Goal: Task Accomplishment & Management: Complete application form

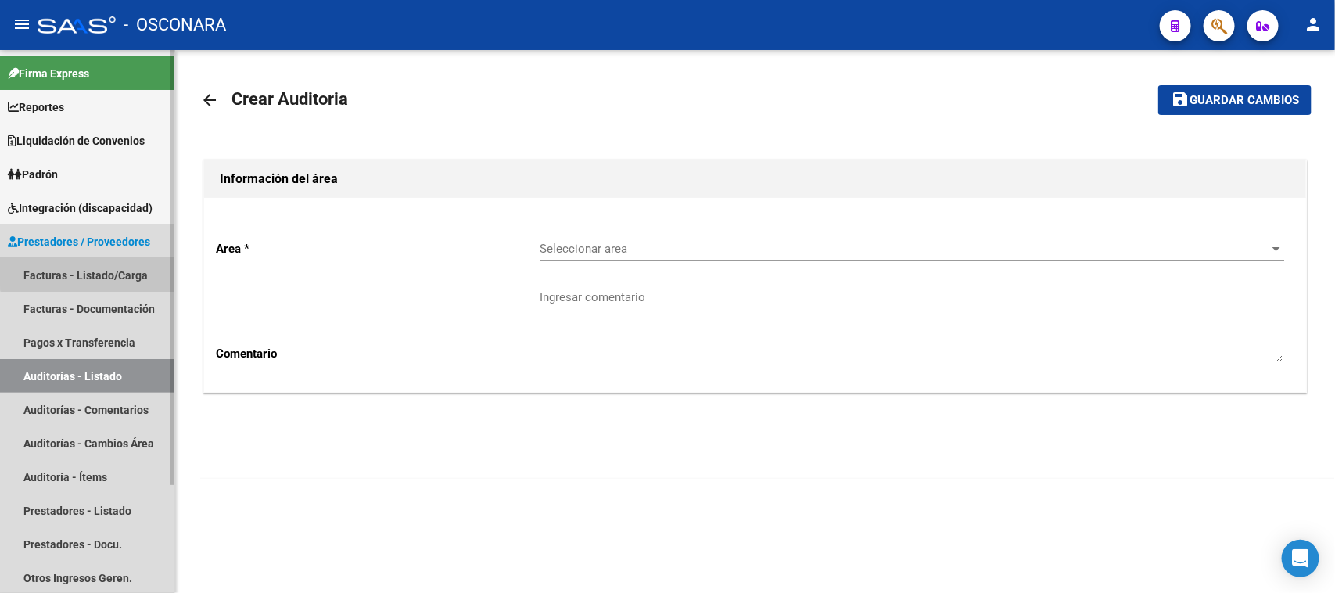
click at [104, 268] on link "Facturas - Listado/Carga" at bounding box center [87, 275] width 174 height 34
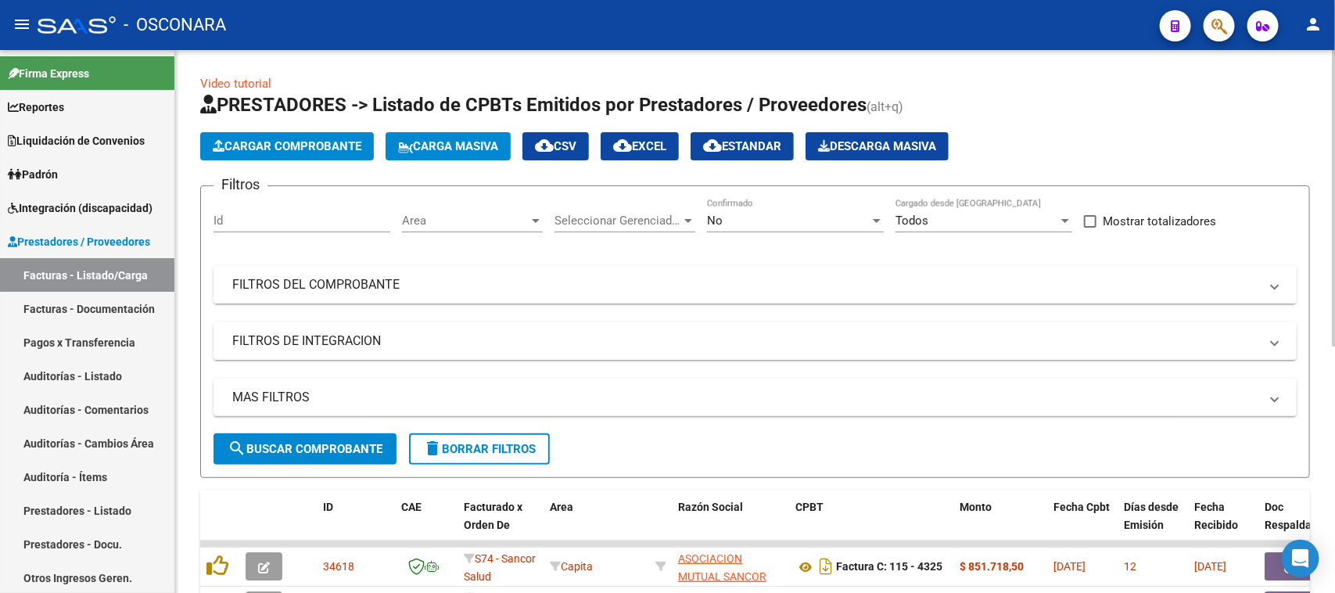
click at [350, 284] on mat-panel-title "FILTROS DEL COMPROBANTE" at bounding box center [745, 284] width 1027 height 17
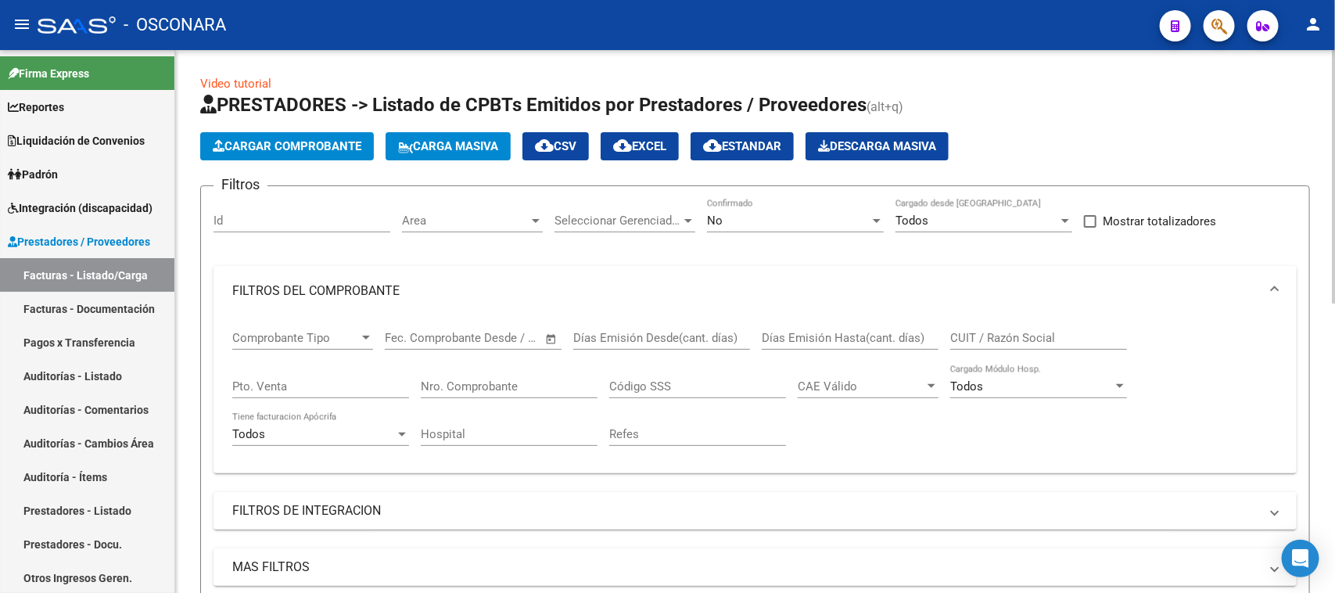
click at [336, 391] on input "Pto. Venta" at bounding box center [320, 386] width 177 height 14
type input "1"
click at [501, 393] on div "Nro. Comprobante" at bounding box center [509, 382] width 177 height 34
type input "22"
click at [748, 219] on div "No" at bounding box center [788, 221] width 163 height 14
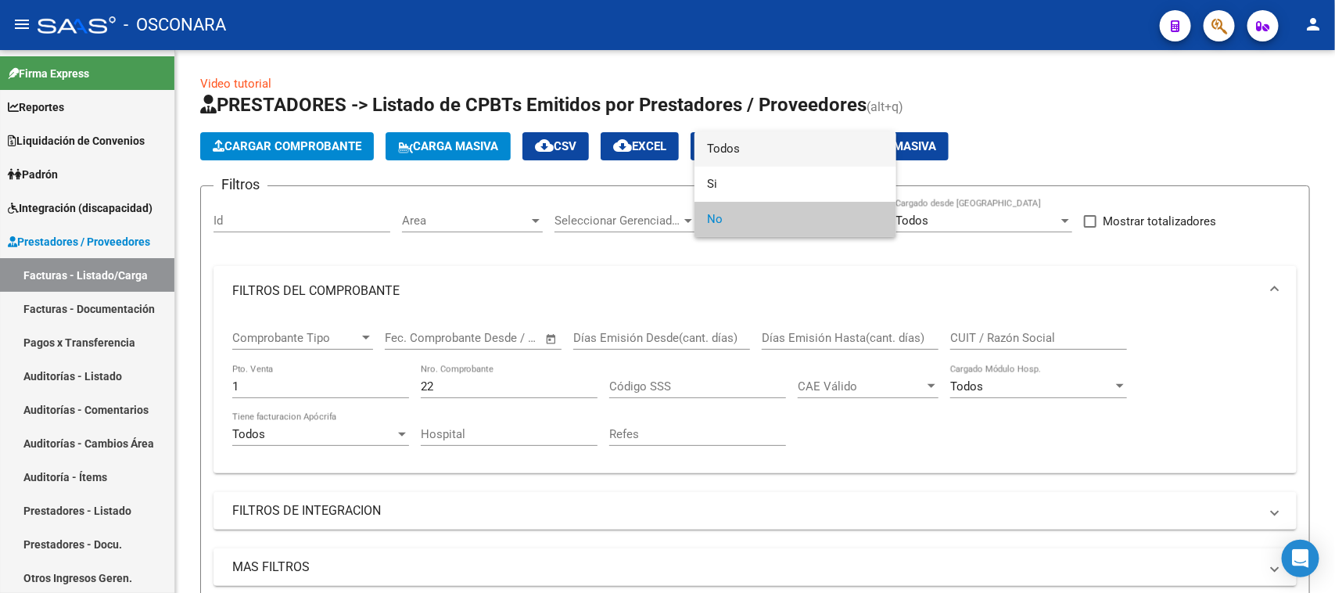
click at [724, 134] on span "Todos" at bounding box center [795, 148] width 177 height 35
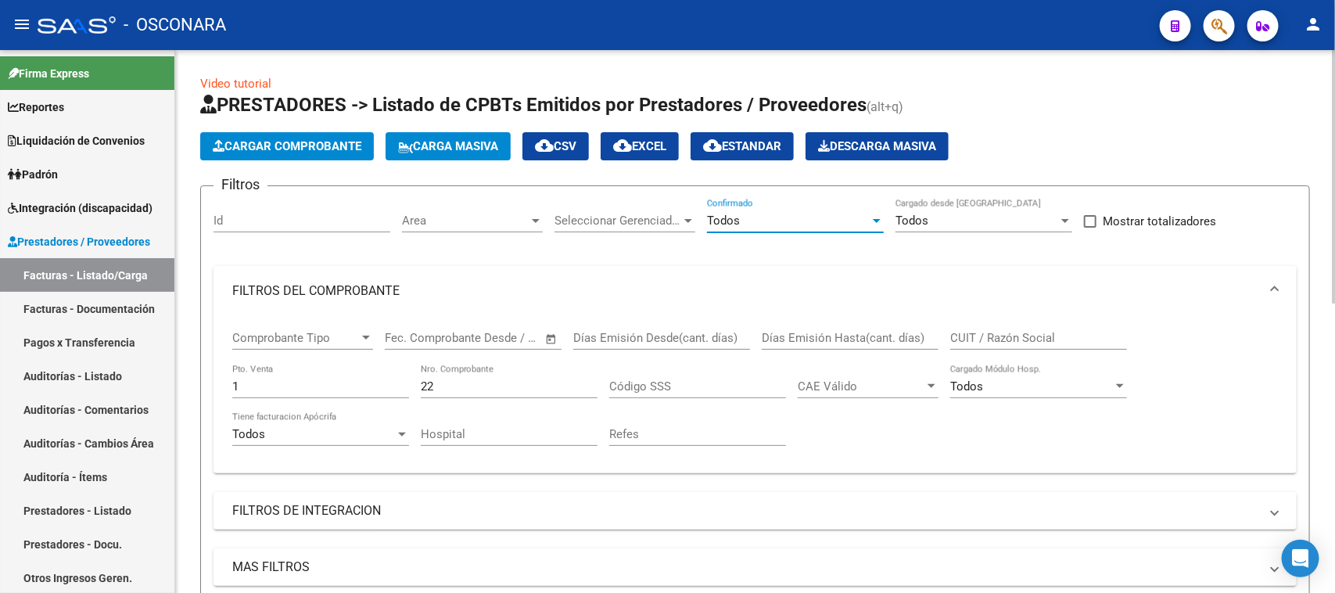
click at [469, 381] on input "22" at bounding box center [509, 386] width 177 height 14
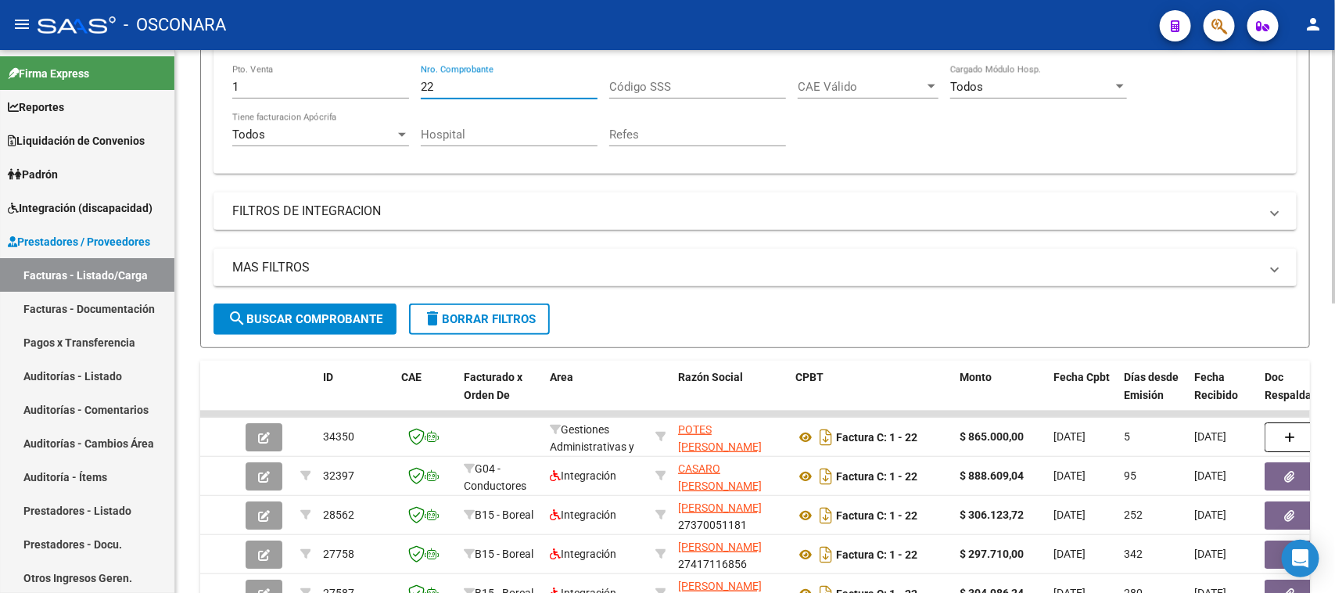
scroll to position [391, 0]
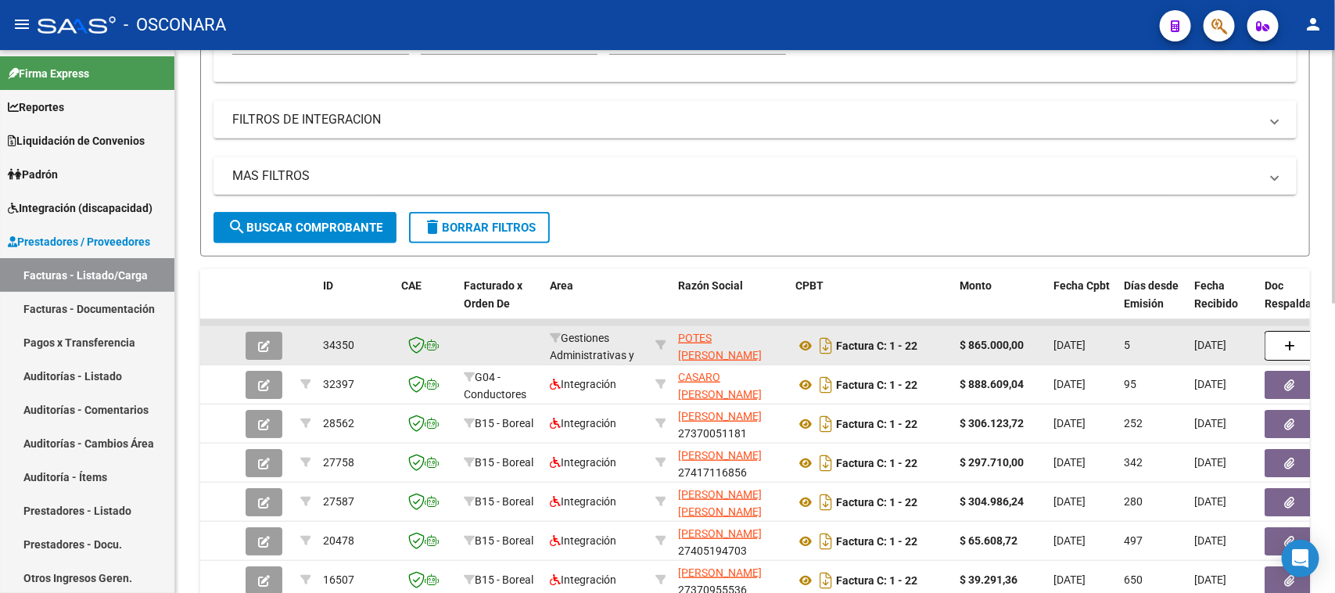
click at [264, 339] on span "button" at bounding box center [264, 346] width 12 height 14
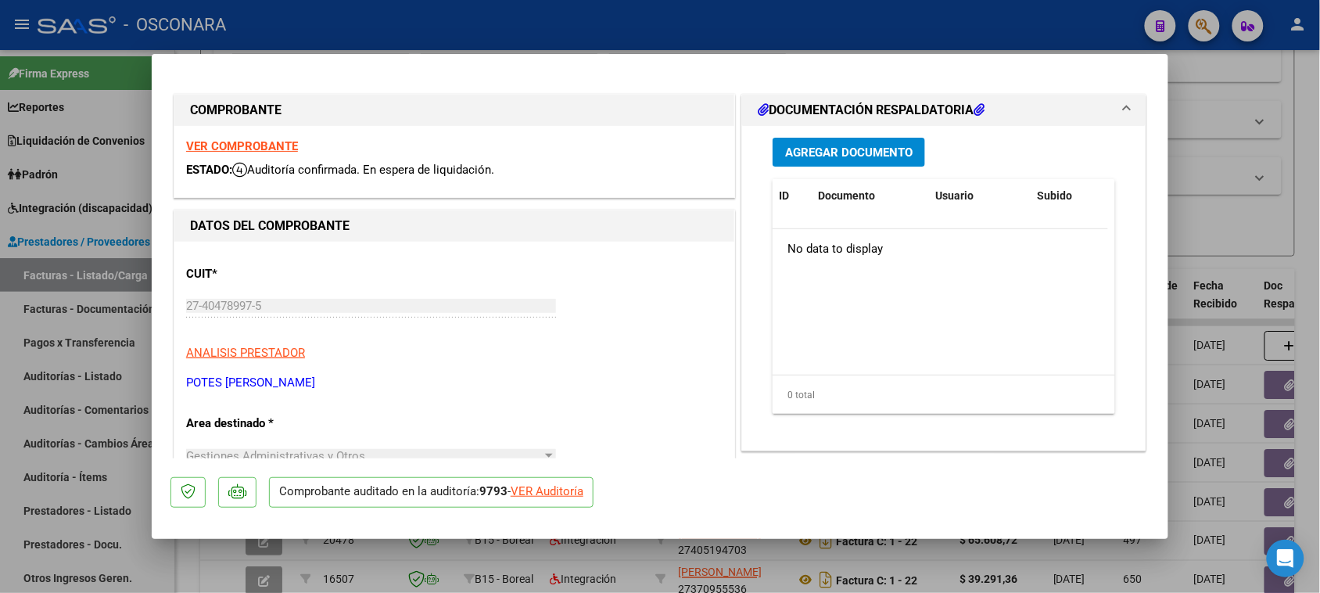
click at [1229, 90] on div at bounding box center [660, 296] width 1320 height 593
type input "$ 0,00"
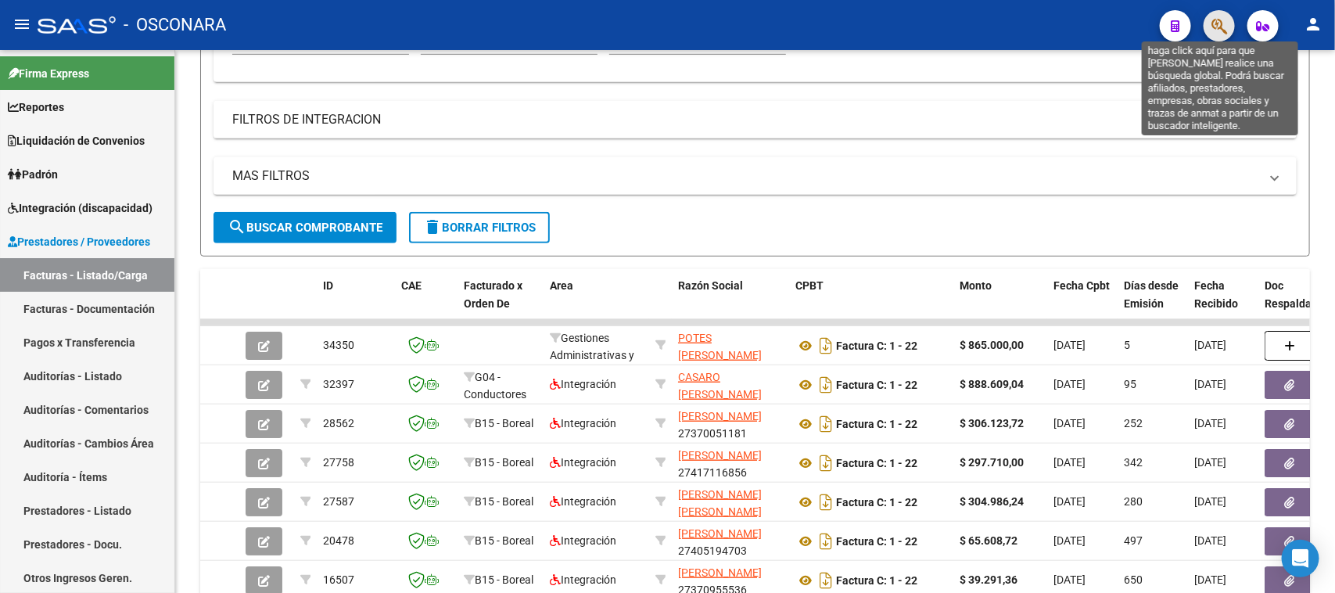
click at [1219, 23] on icon "button" at bounding box center [1220, 26] width 16 height 18
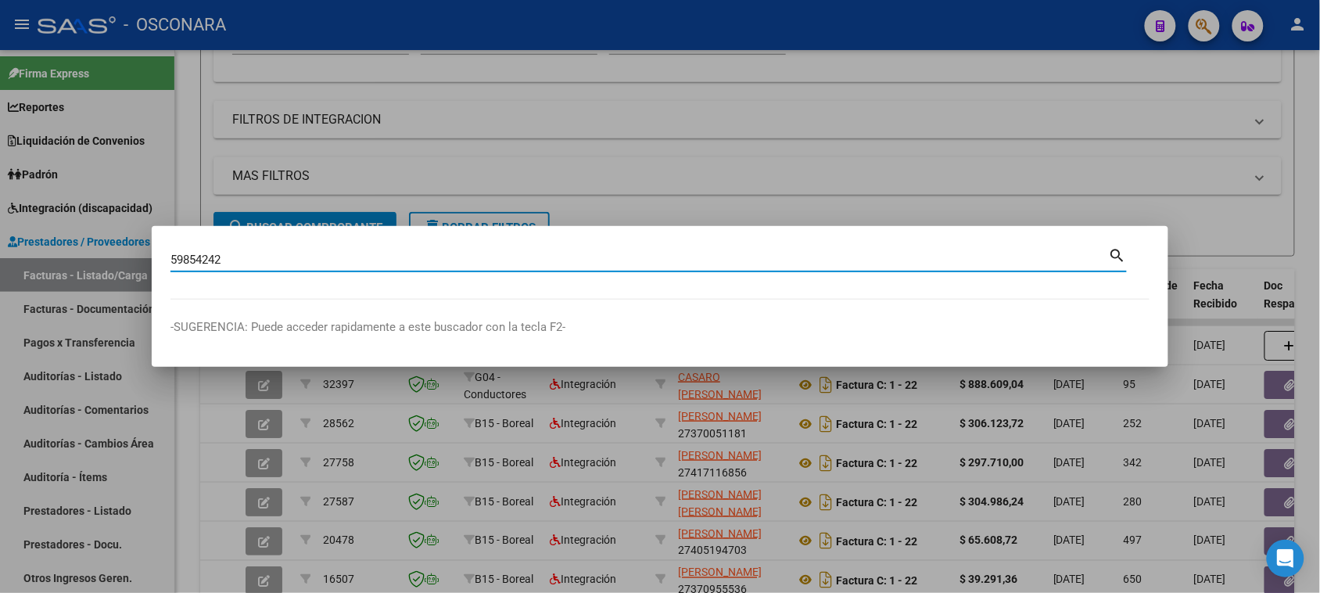
type input "59854242"
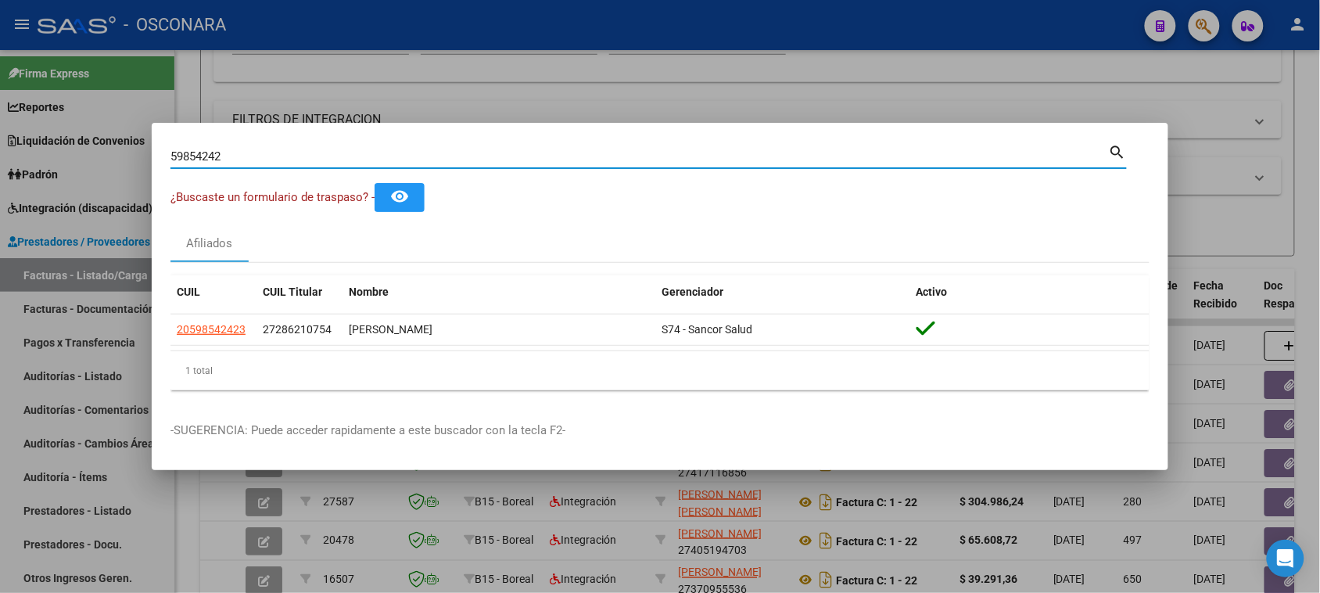
click at [739, 99] on div at bounding box center [660, 296] width 1320 height 593
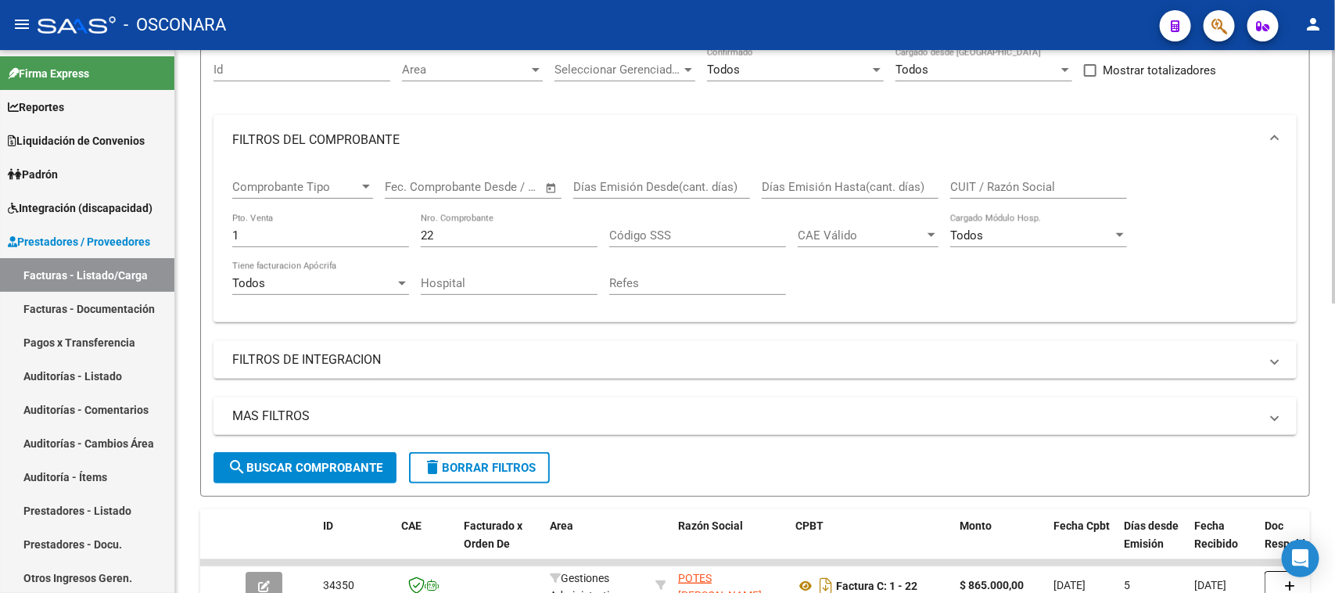
scroll to position [0, 0]
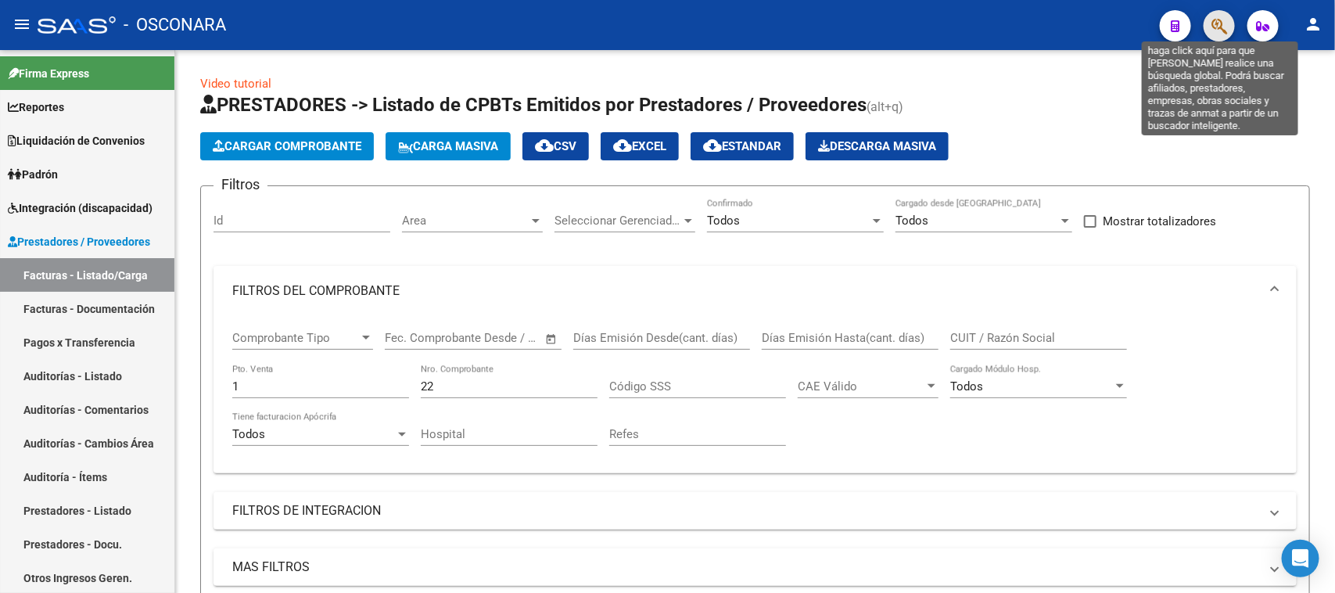
click at [1218, 25] on icon "button" at bounding box center [1220, 26] width 16 height 18
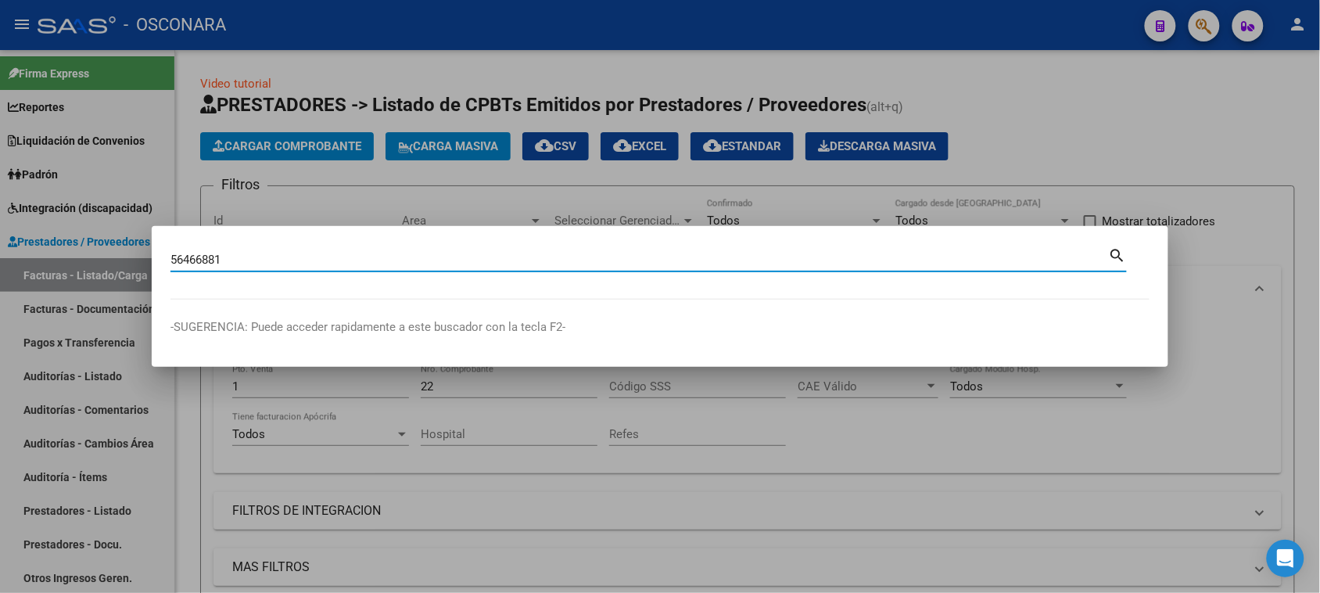
type input "56466881"
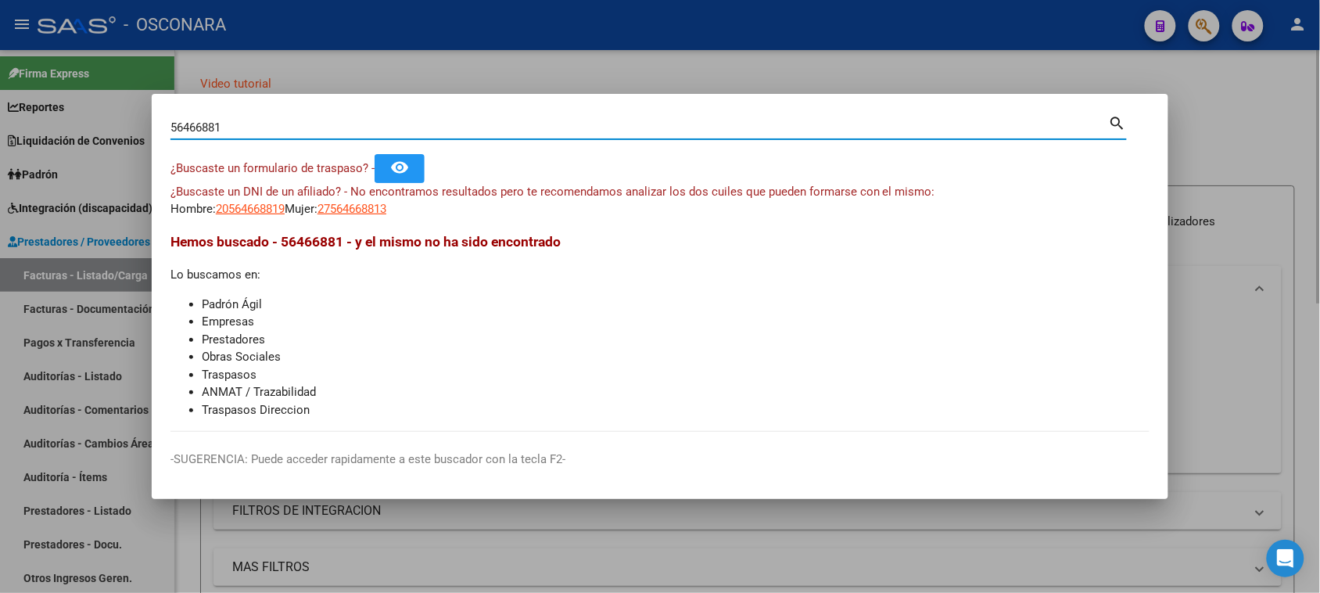
click at [1232, 129] on div at bounding box center [660, 296] width 1320 height 593
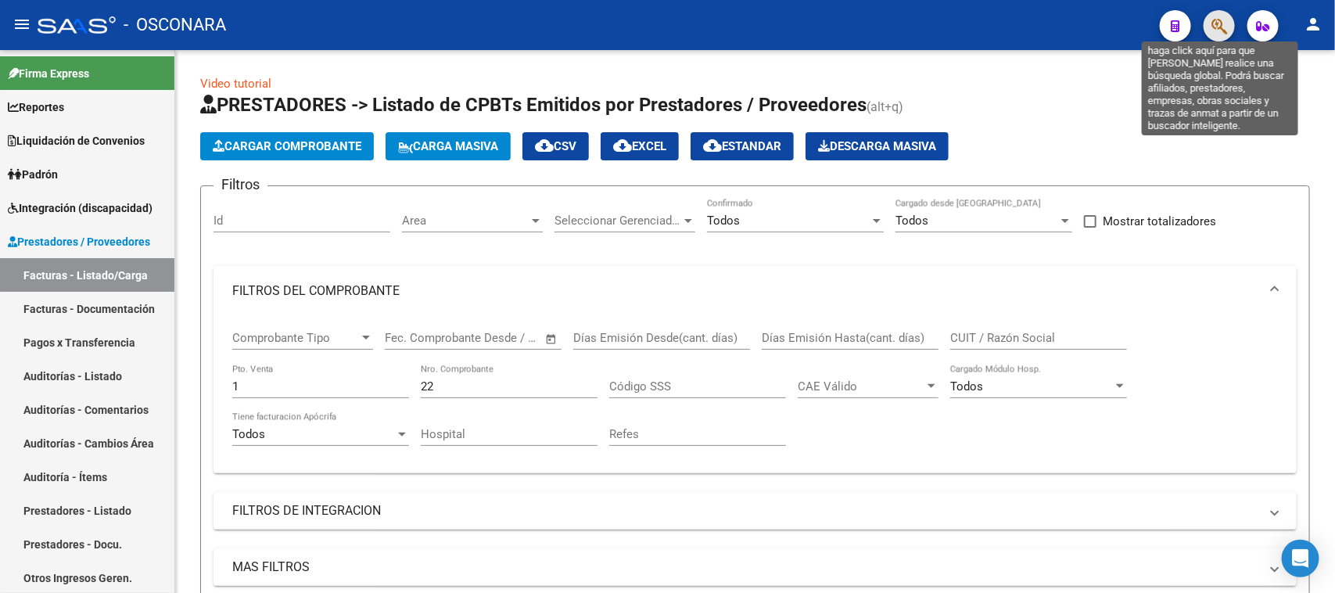
click at [1226, 25] on icon "button" at bounding box center [1220, 26] width 16 height 18
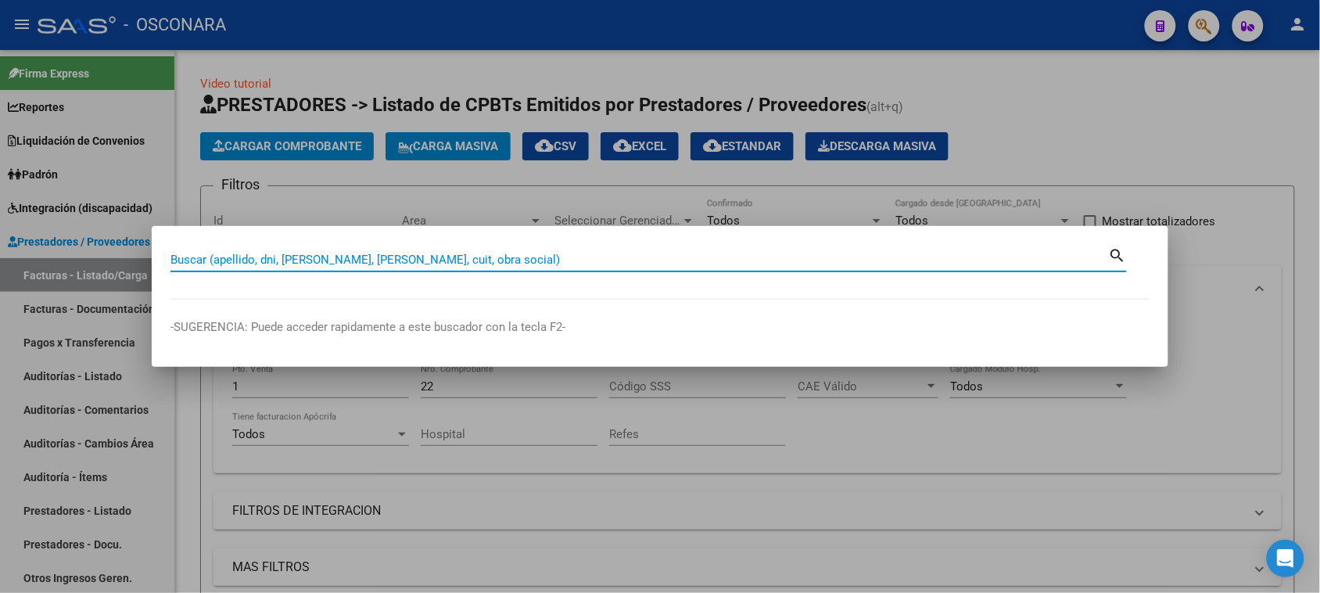
paste input "56466881"
type input "56466881"
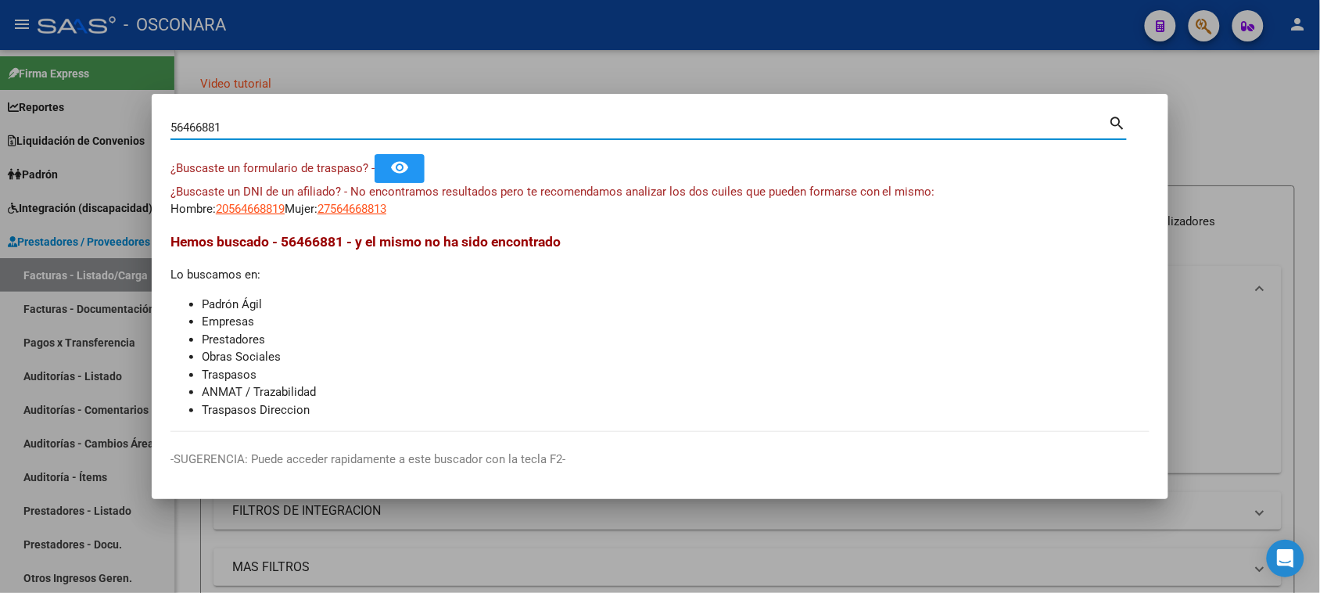
click at [1215, 138] on div at bounding box center [660, 296] width 1320 height 593
